Goal: Navigation & Orientation: Find specific page/section

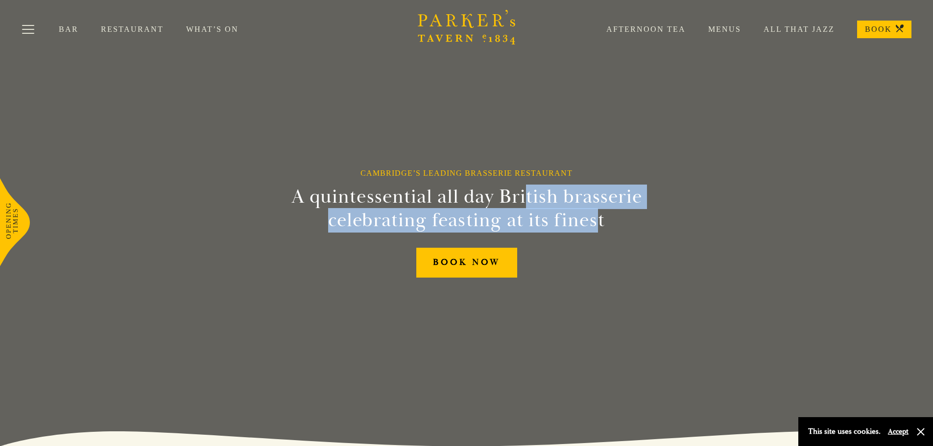
drag, startPoint x: 527, startPoint y: 198, endPoint x: 596, endPoint y: 216, distance: 71.5
click at [596, 216] on h2 "A quintessential all day British brasserie celebrating feasting at its finest" at bounding box center [466, 208] width 447 height 47
drag, startPoint x: 472, startPoint y: 208, endPoint x: 578, endPoint y: 213, distance: 105.9
click at [578, 213] on h2 "A quintessential all day British brasserie celebrating feasting at its finest" at bounding box center [466, 208] width 447 height 47
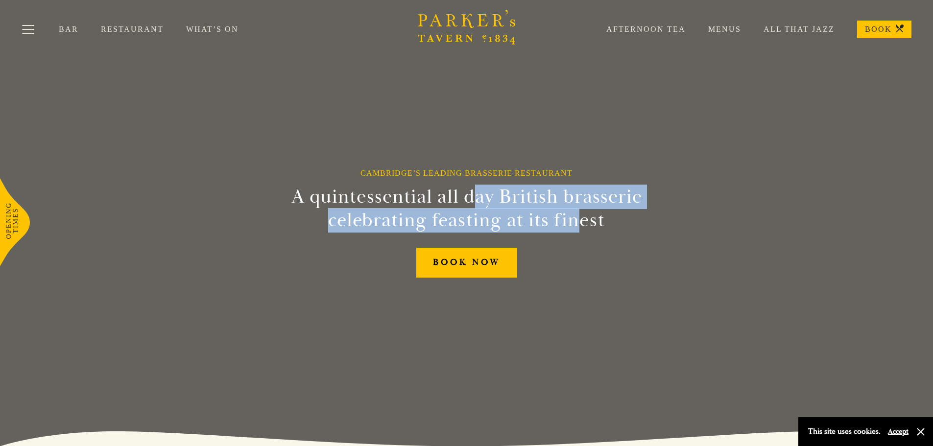
click at [578, 213] on h2 "A quintessential all day British brasserie celebrating feasting at its finest" at bounding box center [466, 208] width 447 height 47
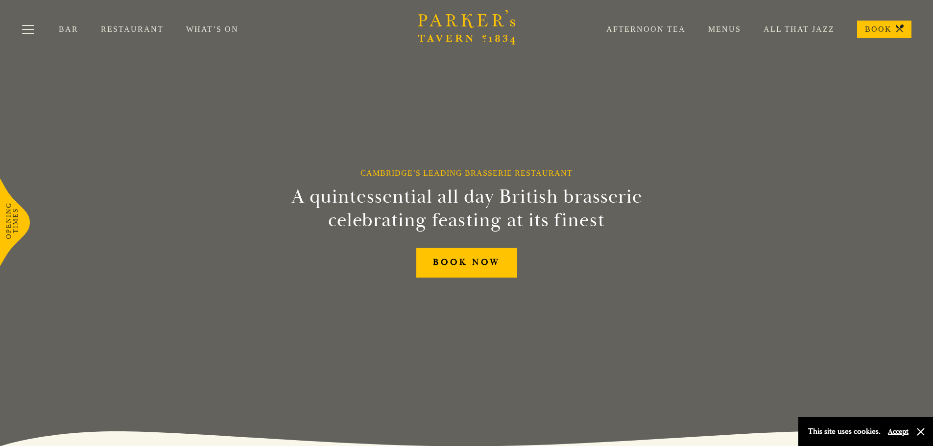
click at [725, 29] on link "Menus" at bounding box center [712, 29] width 55 height 10
